Goal: Information Seeking & Learning: Learn about a topic

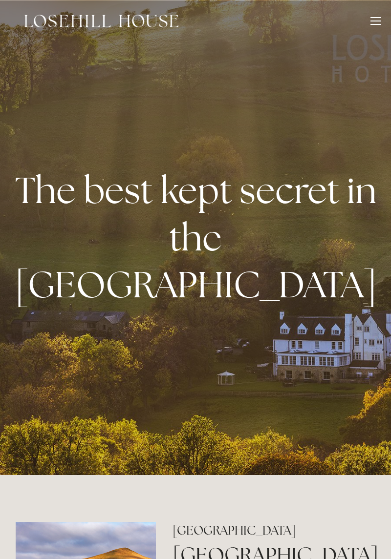
click at [375, 24] on div at bounding box center [375, 24] width 11 height 1
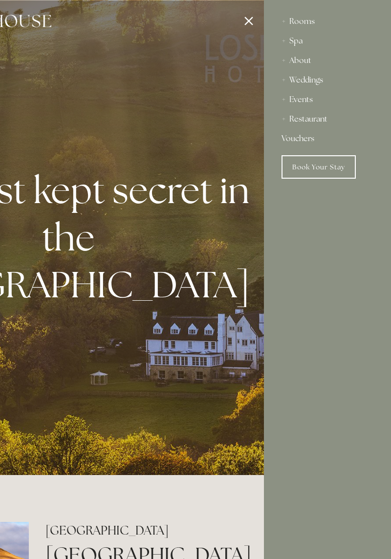
click at [309, 78] on div "Weddings" at bounding box center [327, 80] width 92 height 20
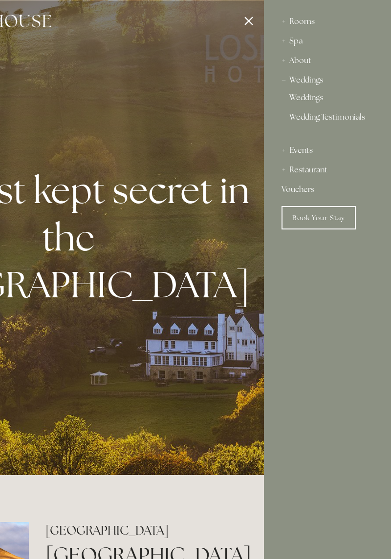
click at [310, 101] on link "Weddings" at bounding box center [327, 100] width 76 height 12
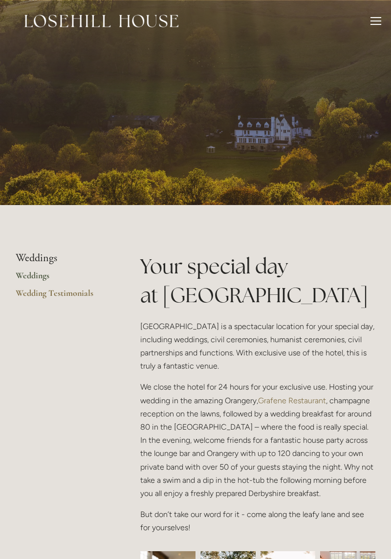
click at [44, 277] on link "Weddings" at bounding box center [62, 279] width 93 height 18
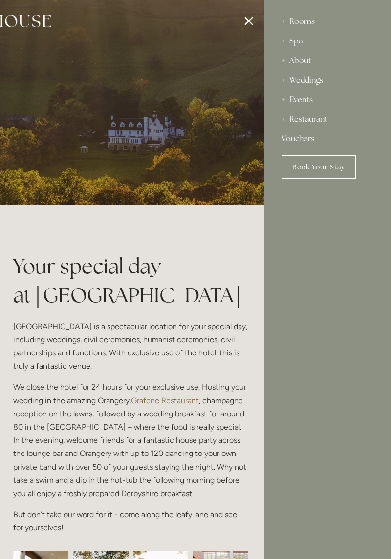
click at [310, 100] on div "Events" at bounding box center [327, 100] width 92 height 20
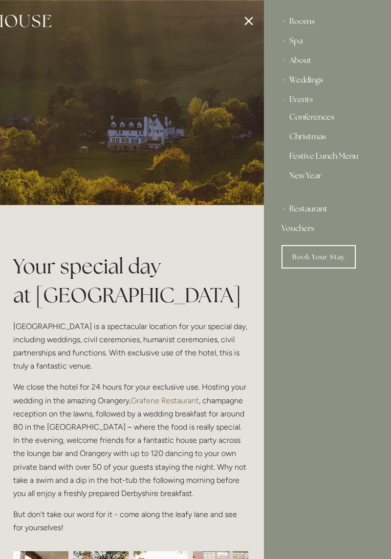
click at [314, 84] on div "Weddings" at bounding box center [327, 80] width 92 height 20
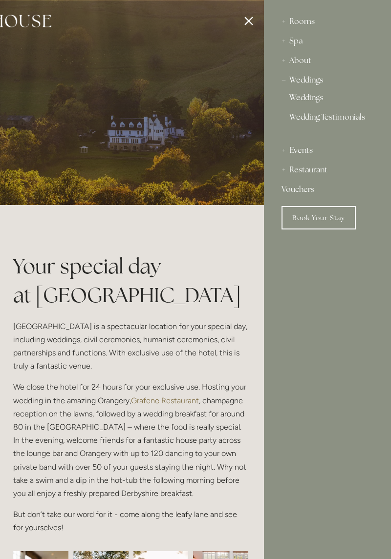
click at [310, 64] on div "About" at bounding box center [327, 61] width 92 height 20
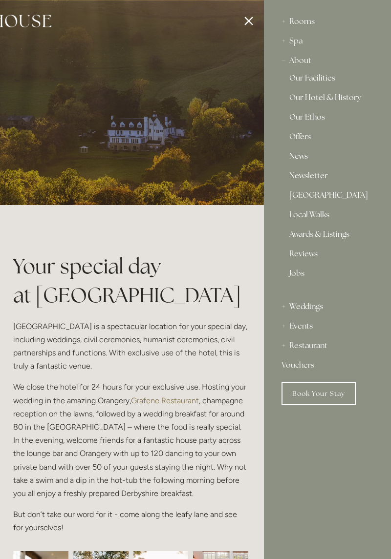
click at [322, 19] on div "Rooms" at bounding box center [327, 22] width 92 height 20
